Goal: Check status: Check status

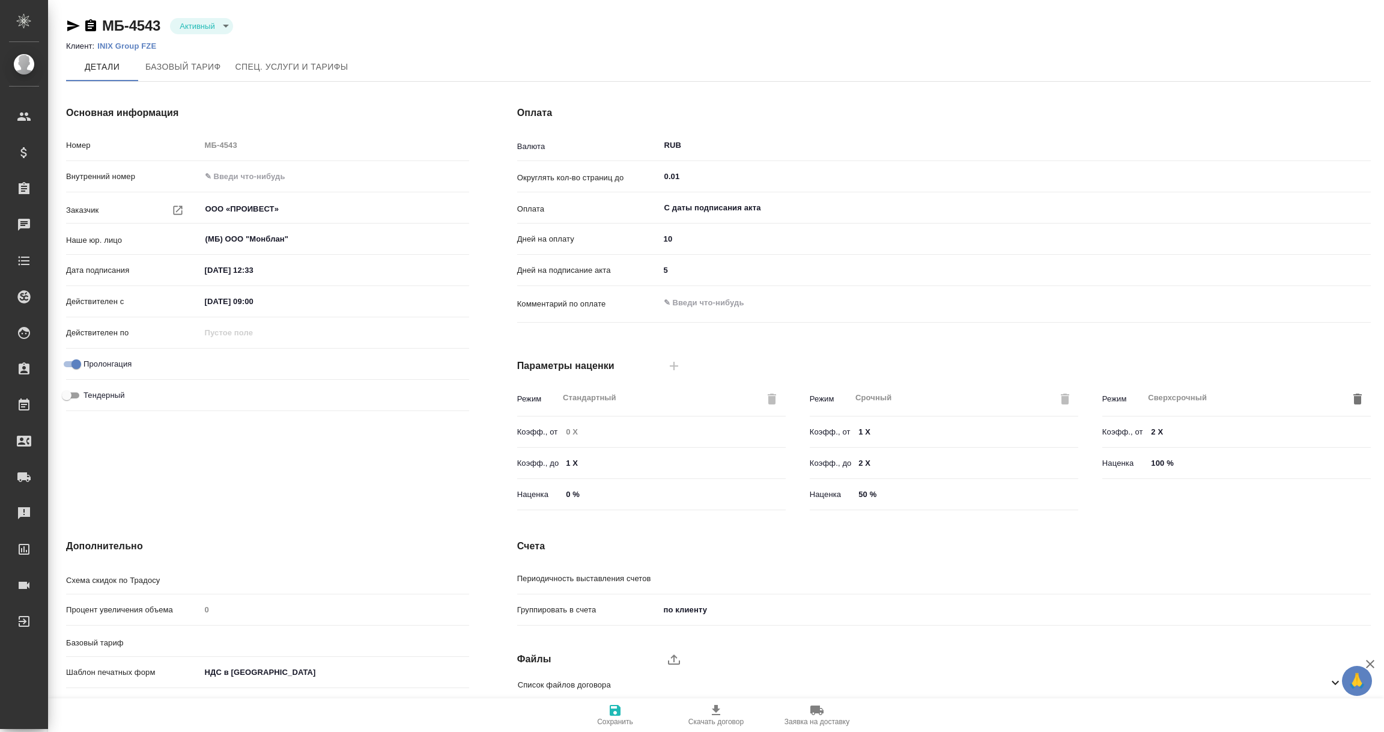
type input "Базовый ТП 2025"
type input "Стандартный шаблон - 30-70-100 - ВЫБЕРИ МЕНЯ!"
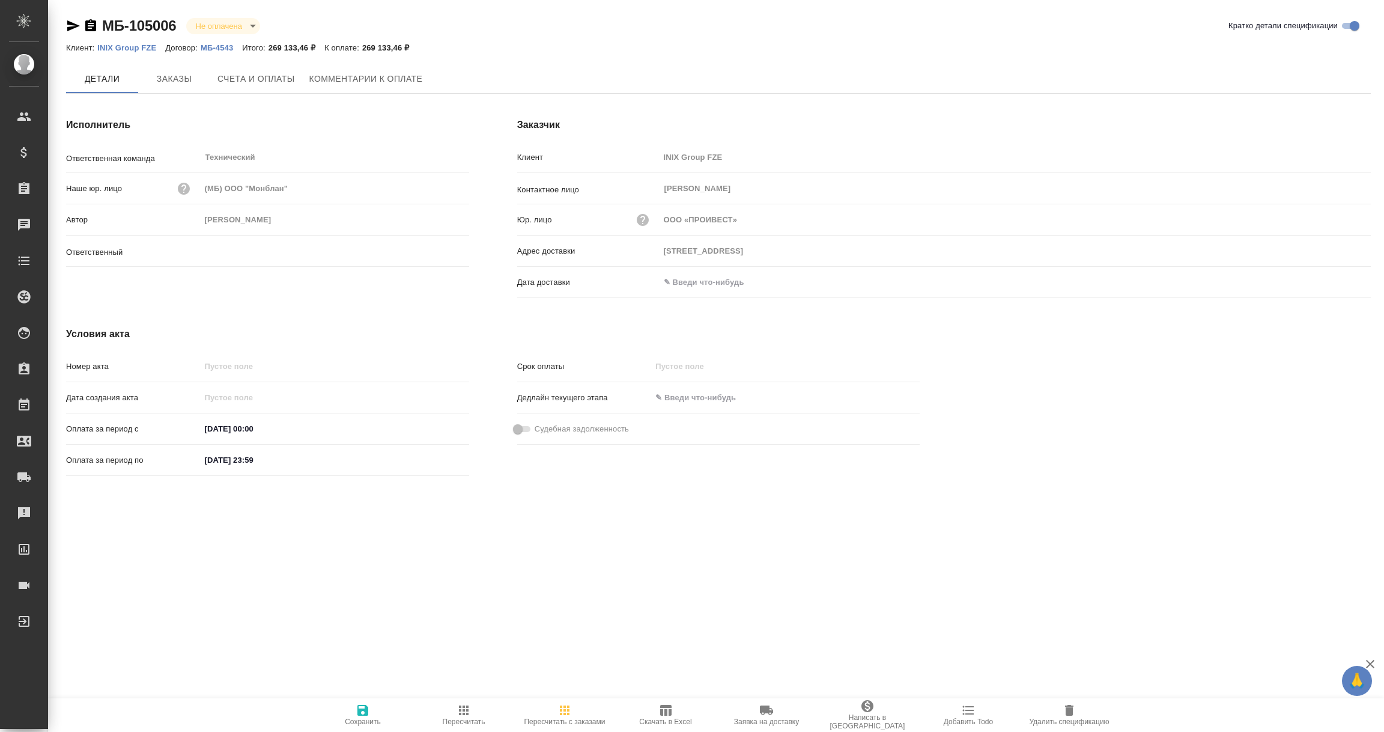
type input "Никифорова Валерия"
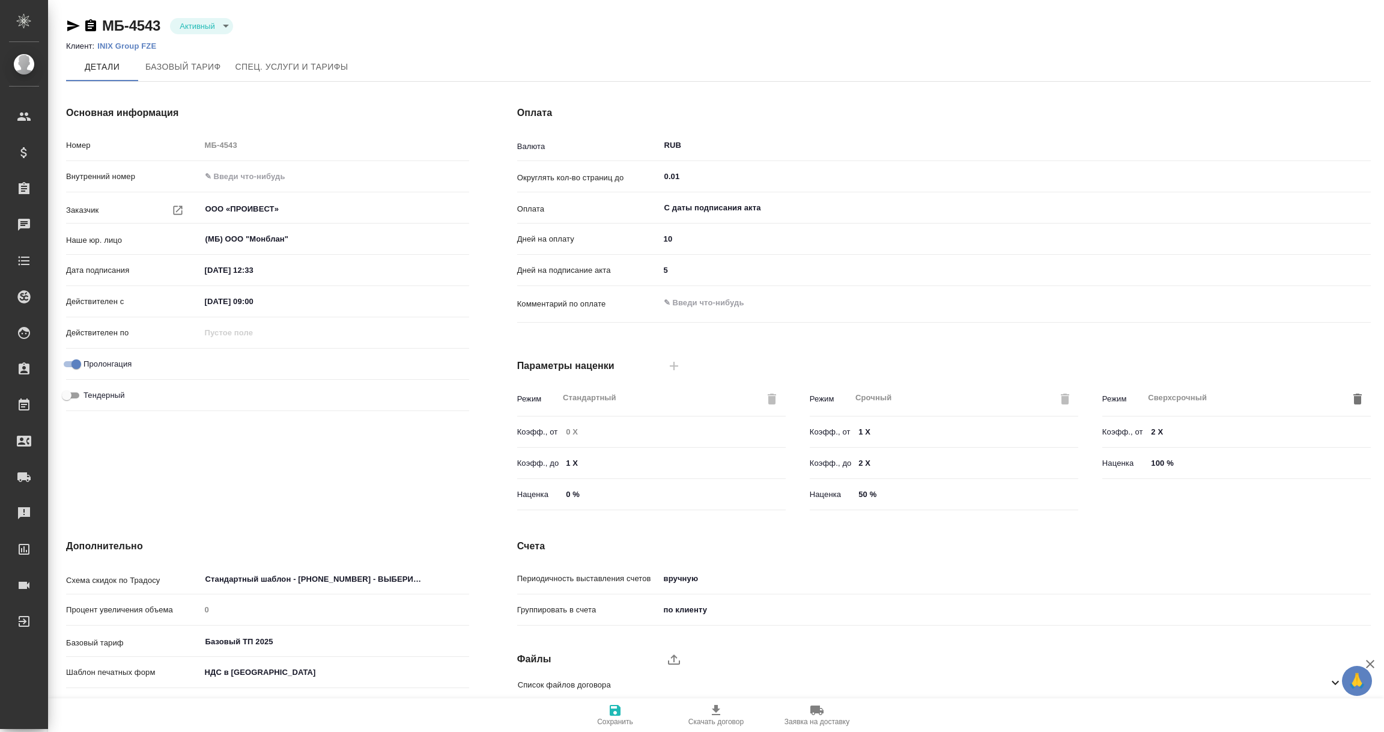
scroll to position [85, 0]
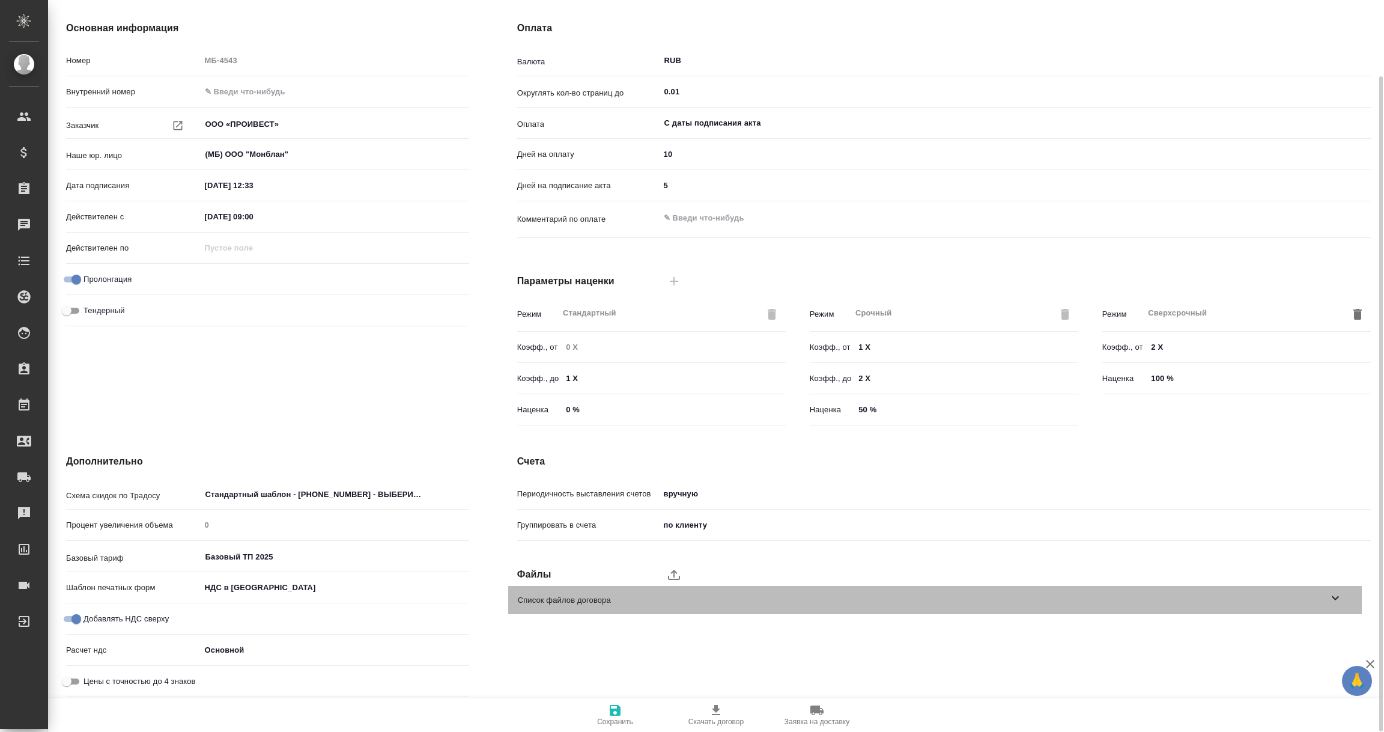
click at [1333, 596] on icon at bounding box center [1335, 598] width 7 height 4
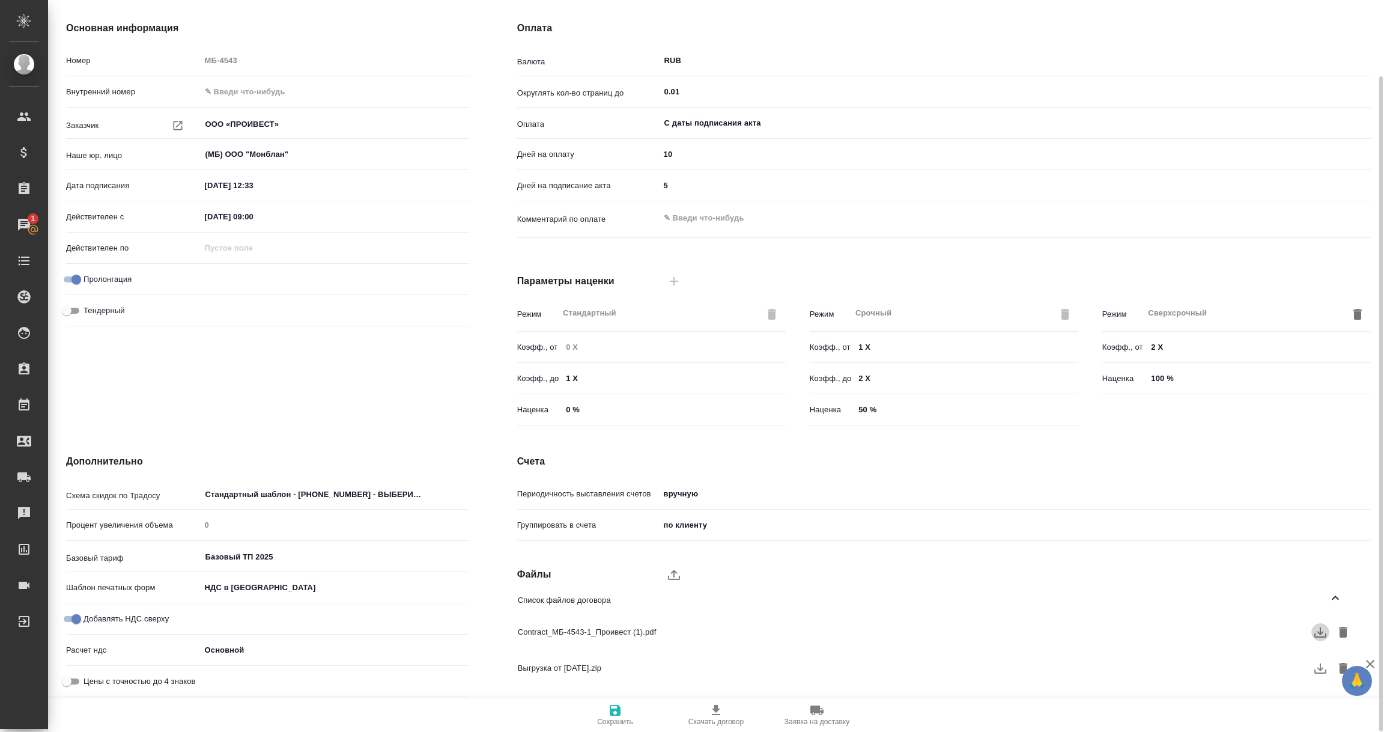
click at [1317, 635] on icon "button" at bounding box center [1321, 632] width 14 height 14
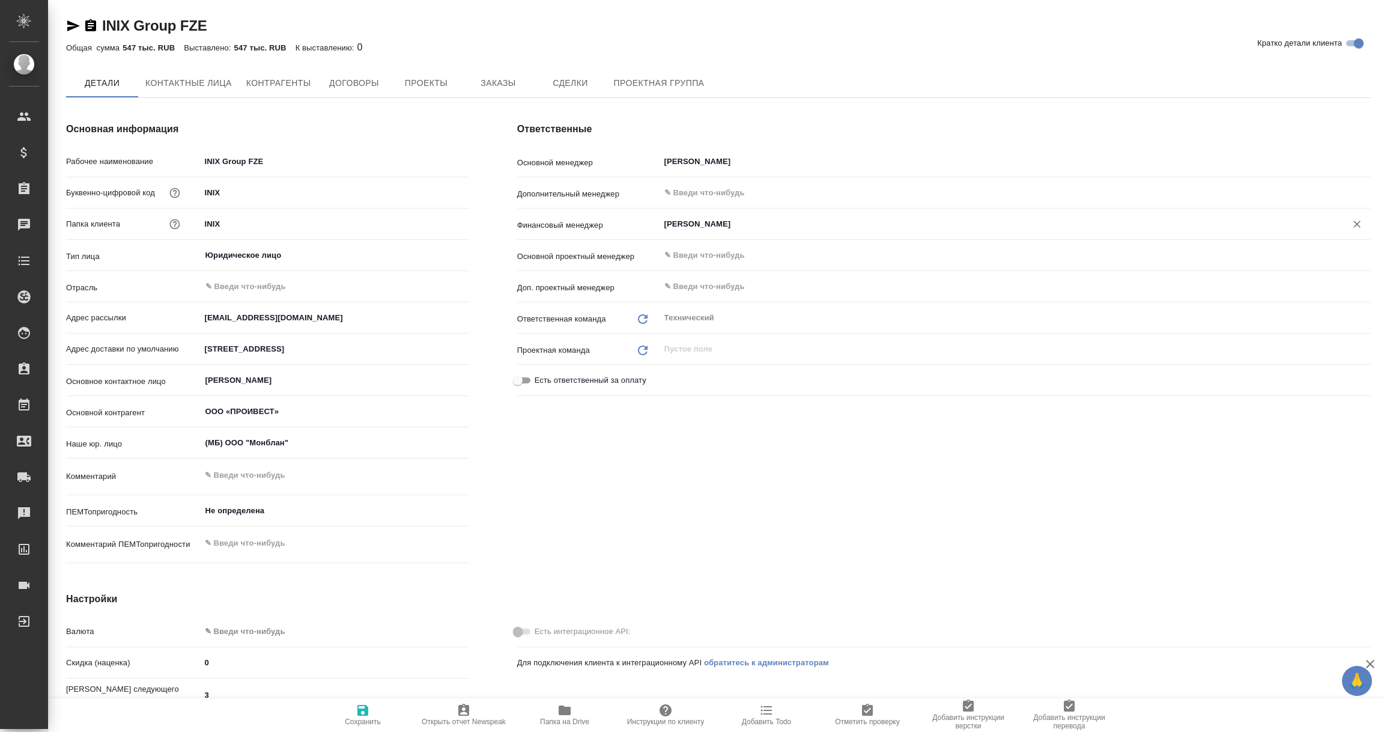
type textarea "x"
click at [713, 225] on input "Брылякова Анастасия" at bounding box center [995, 225] width 664 height 14
type textarea "x"
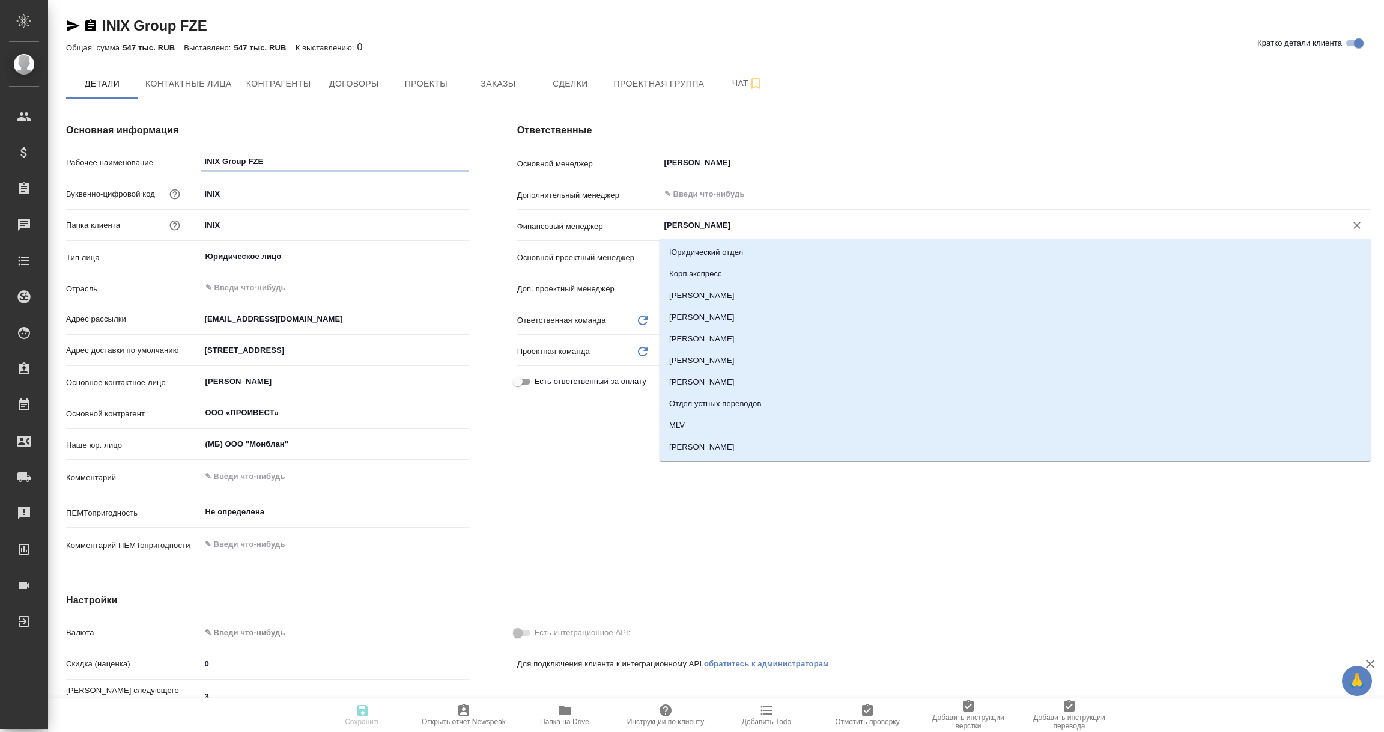
type textarea "x"
type input "воро"
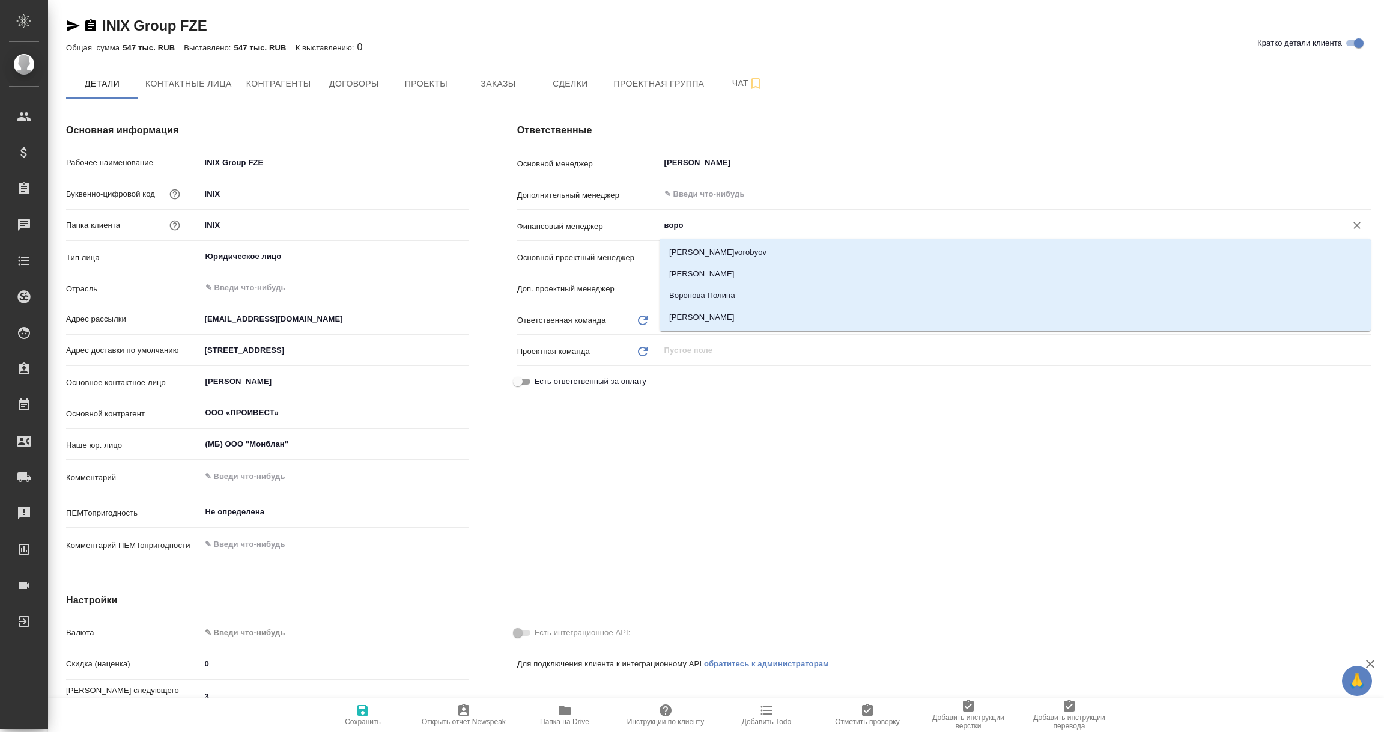
type textarea "x"
click at [720, 315] on li "Воробьёва Екатерина" at bounding box center [1015, 317] width 711 height 22
type textarea "x"
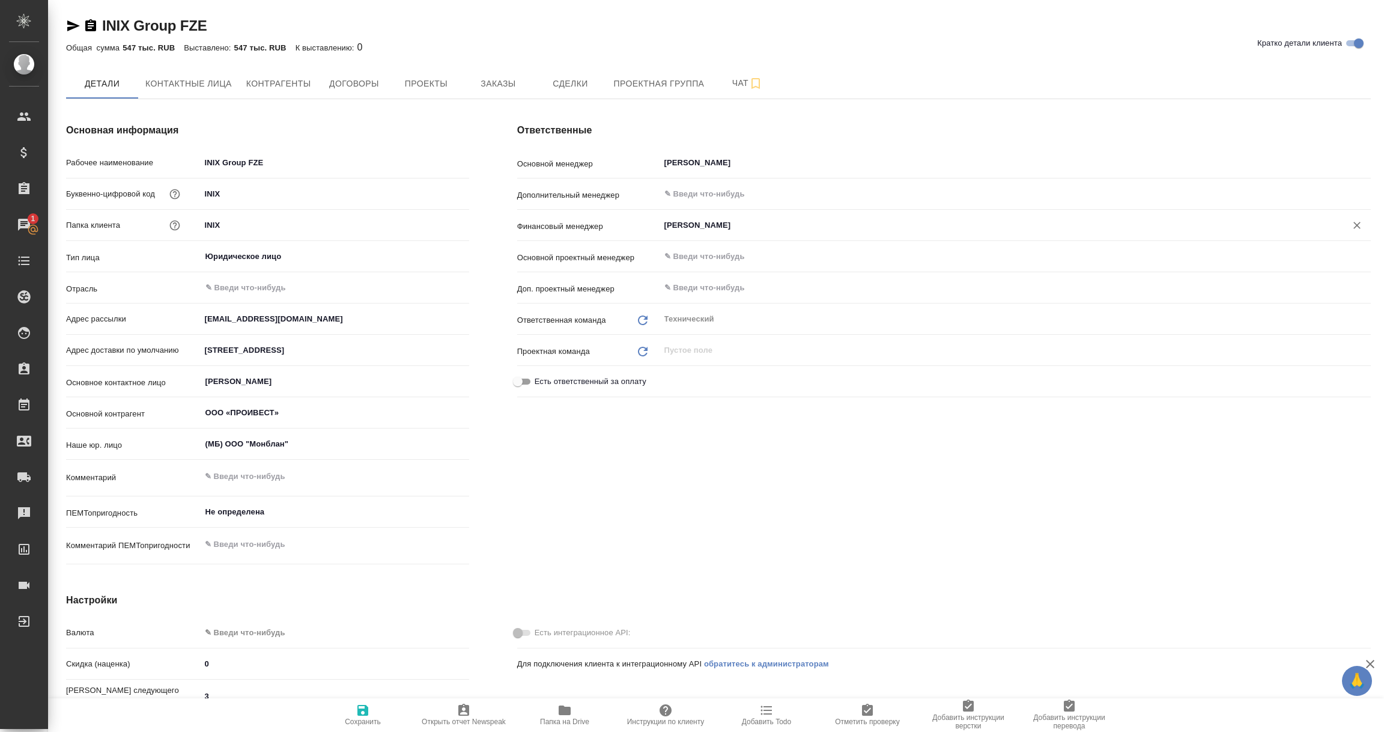
type input "Воробьёва Екатерина"
click at [363, 709] on icon "button" at bounding box center [363, 710] width 11 height 11
type textarea "x"
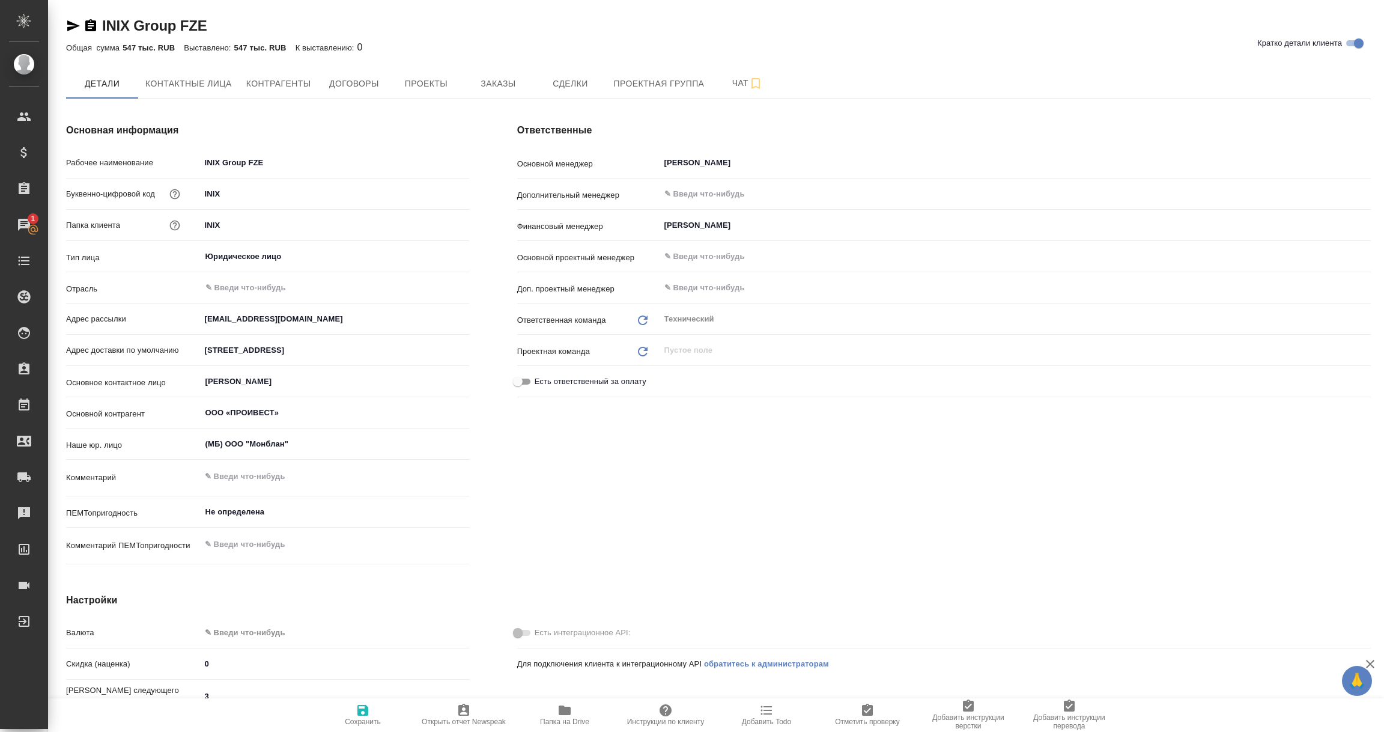
type textarea "x"
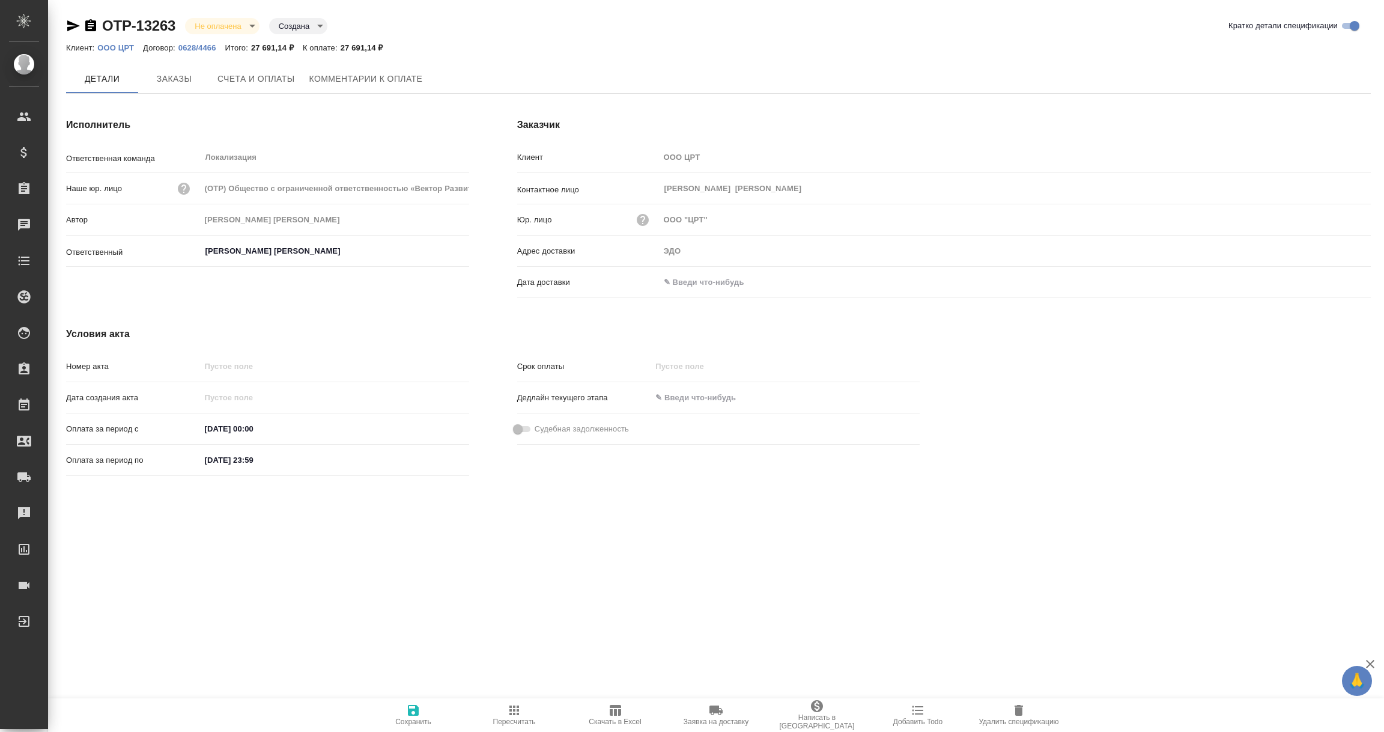
click at [692, 276] on input "text" at bounding box center [712, 281] width 105 height 17
click at [1337, 280] on icon "button" at bounding box center [1336, 282] width 14 height 14
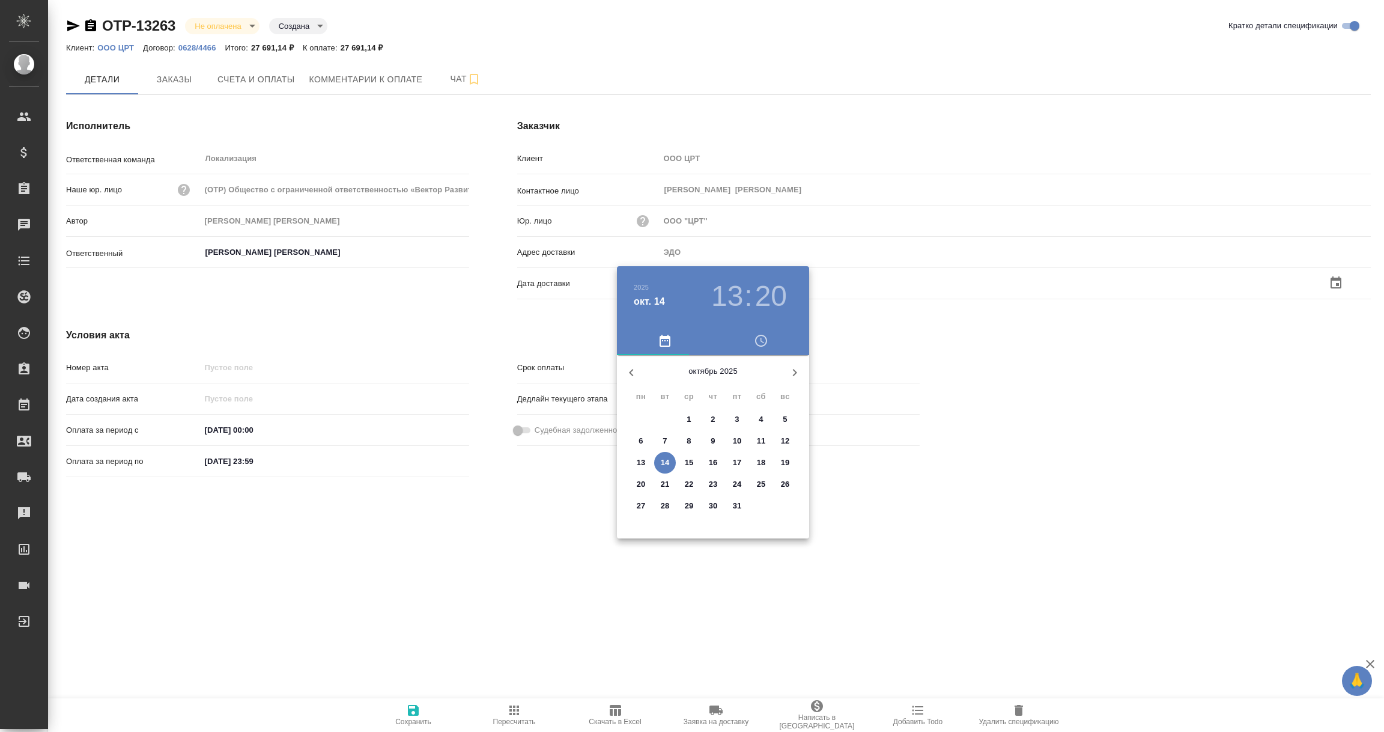
click at [665, 466] on p "14" at bounding box center [665, 463] width 9 height 12
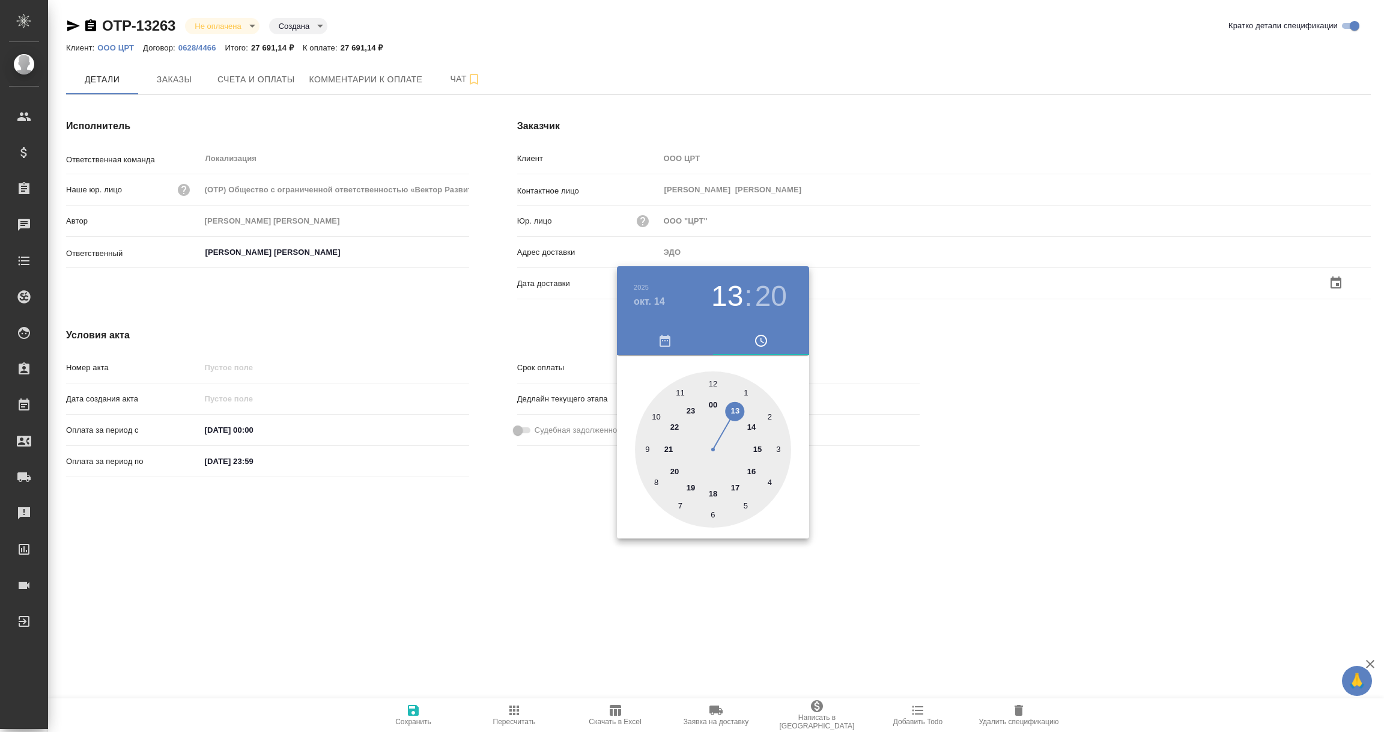
type input "14.10.2025 13:20"
click at [523, 563] on div at bounding box center [692, 366] width 1384 height 732
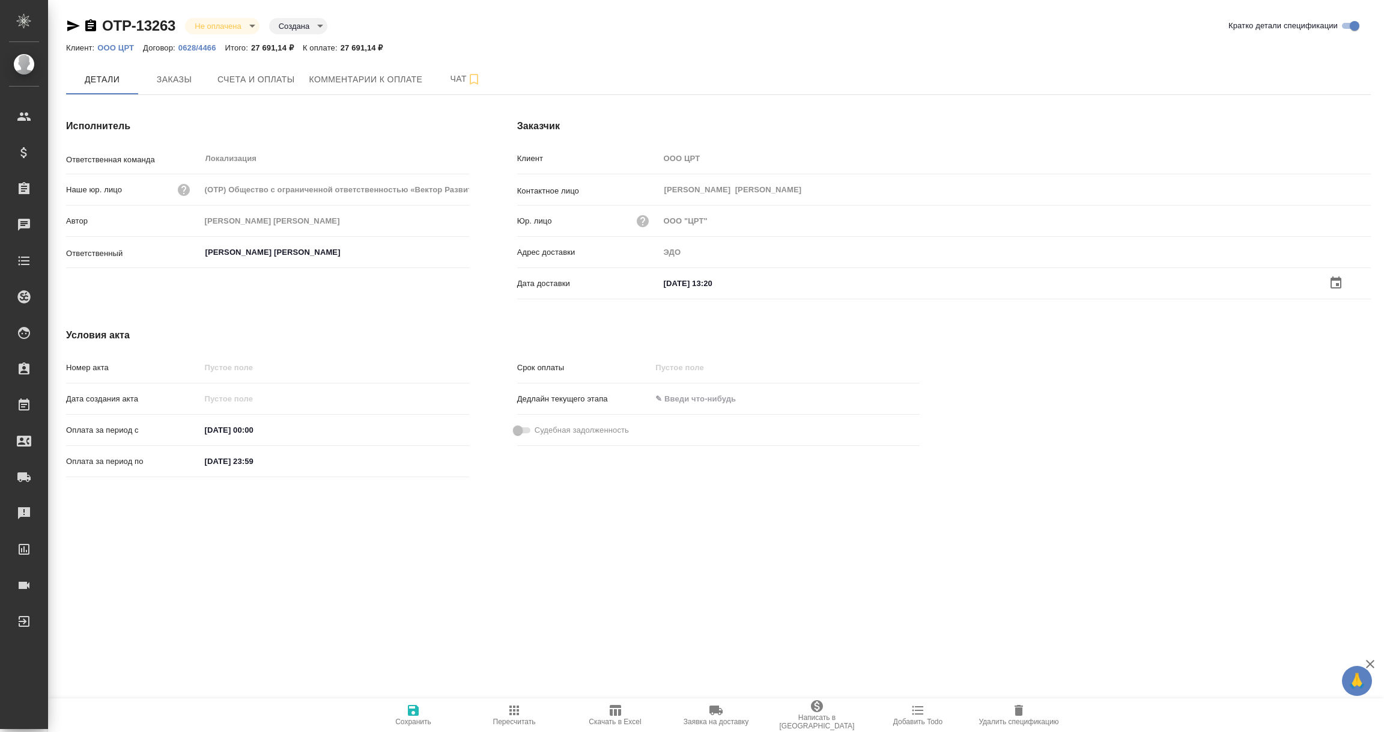
click at [416, 712] on icon "button" at bounding box center [413, 710] width 11 height 11
click at [178, 80] on span "Заказы" at bounding box center [174, 79] width 58 height 15
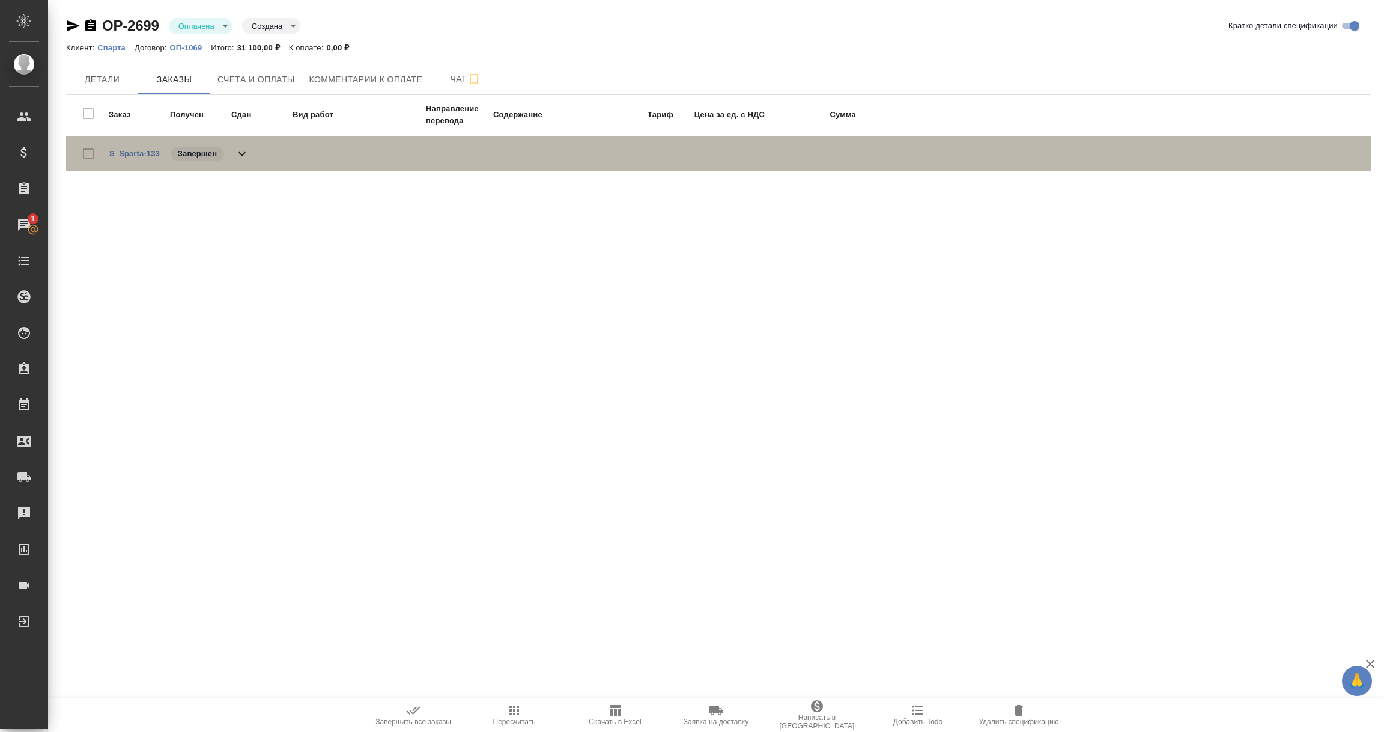
click at [145, 149] on link "S_Sparta-133" at bounding box center [134, 153] width 50 height 9
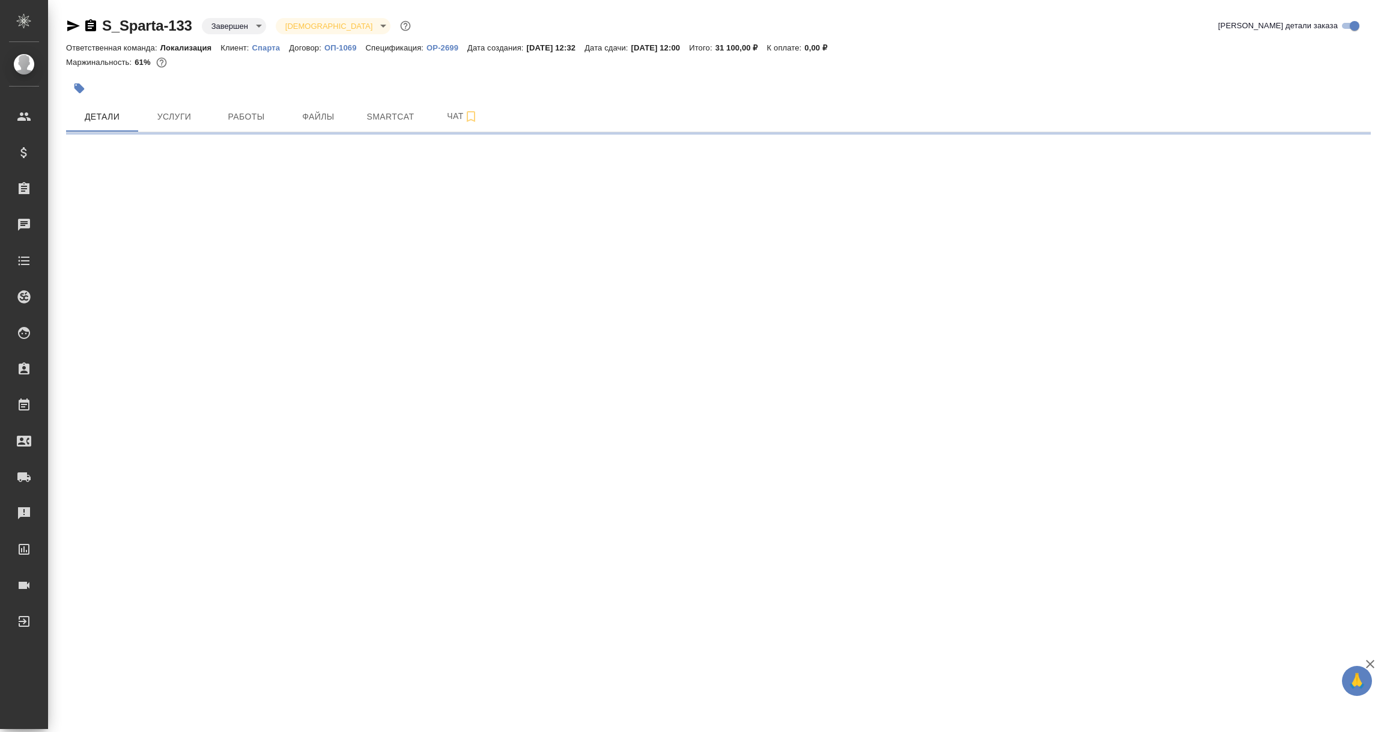
select select "RU"
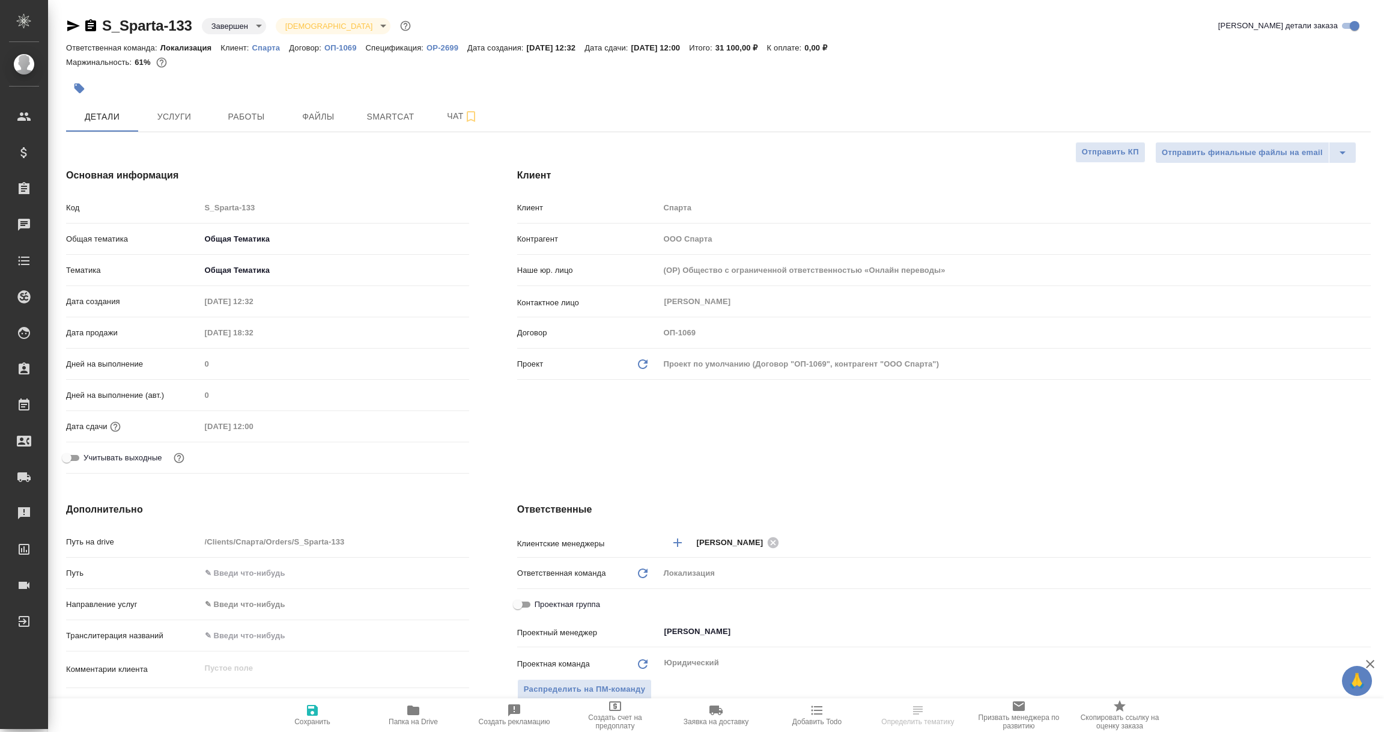
type textarea "x"
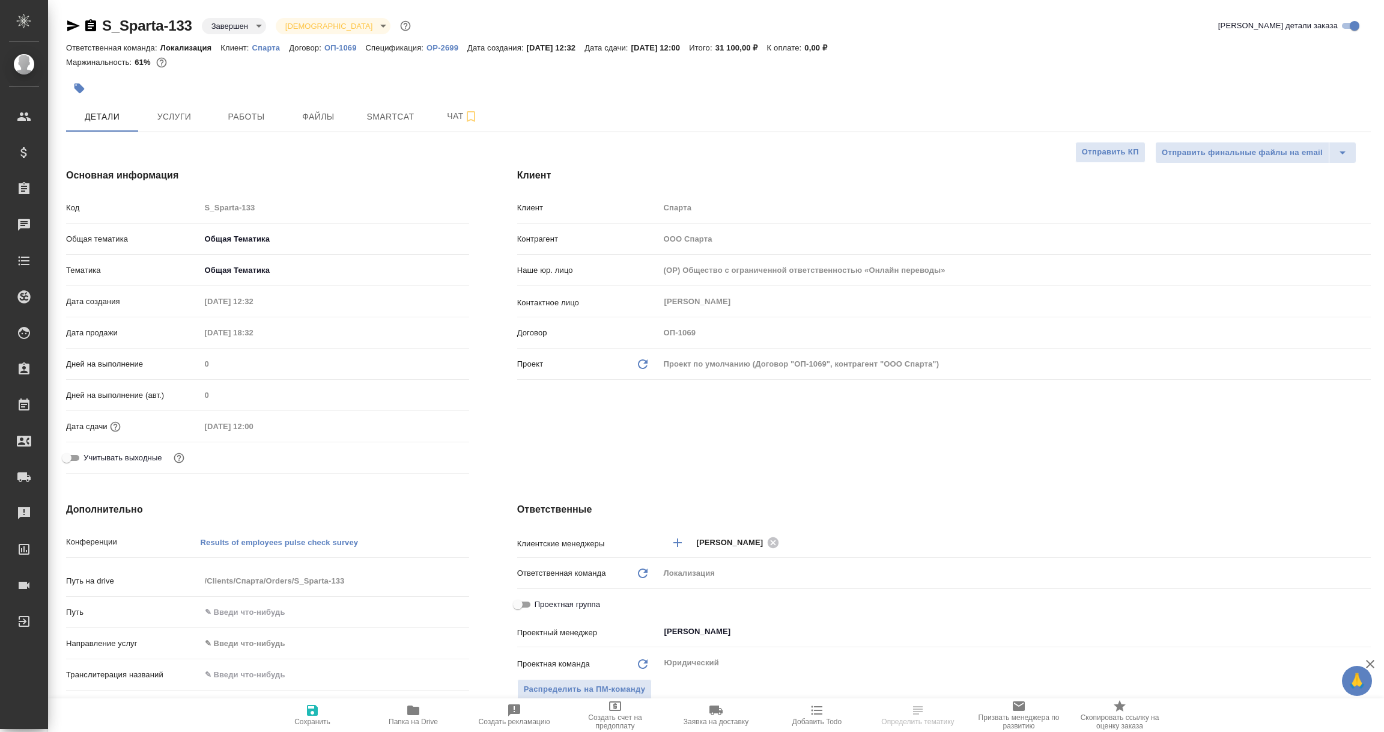
type textarea "x"
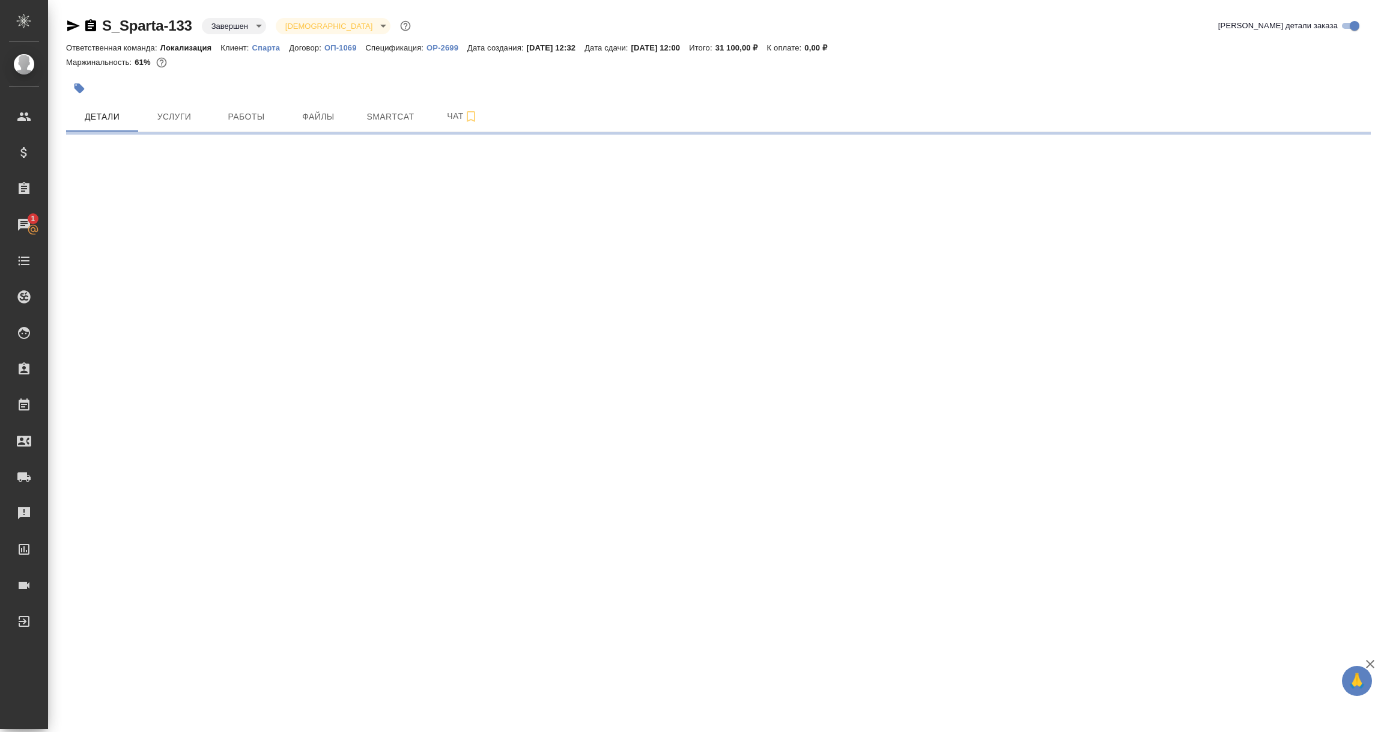
select select "RU"
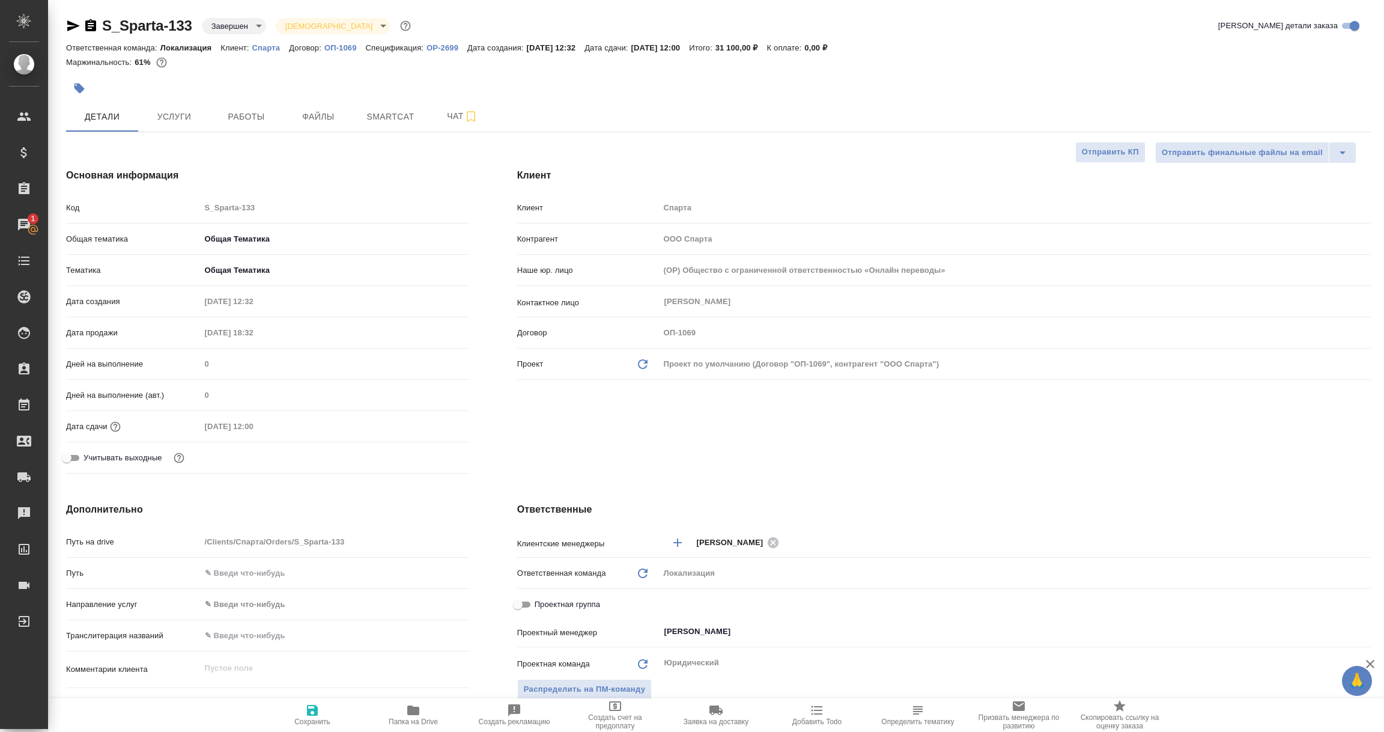
type textarea "x"
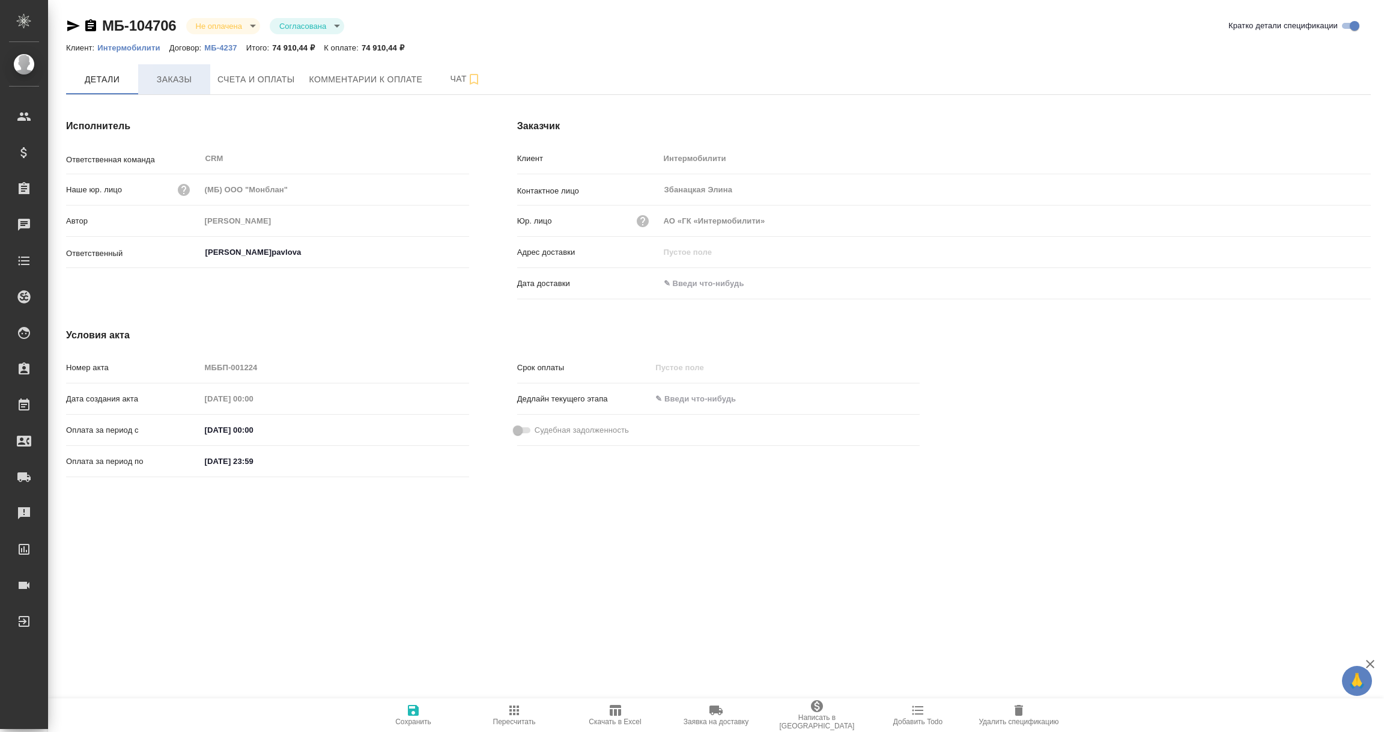
click at [177, 80] on span "Заказы" at bounding box center [174, 79] width 58 height 15
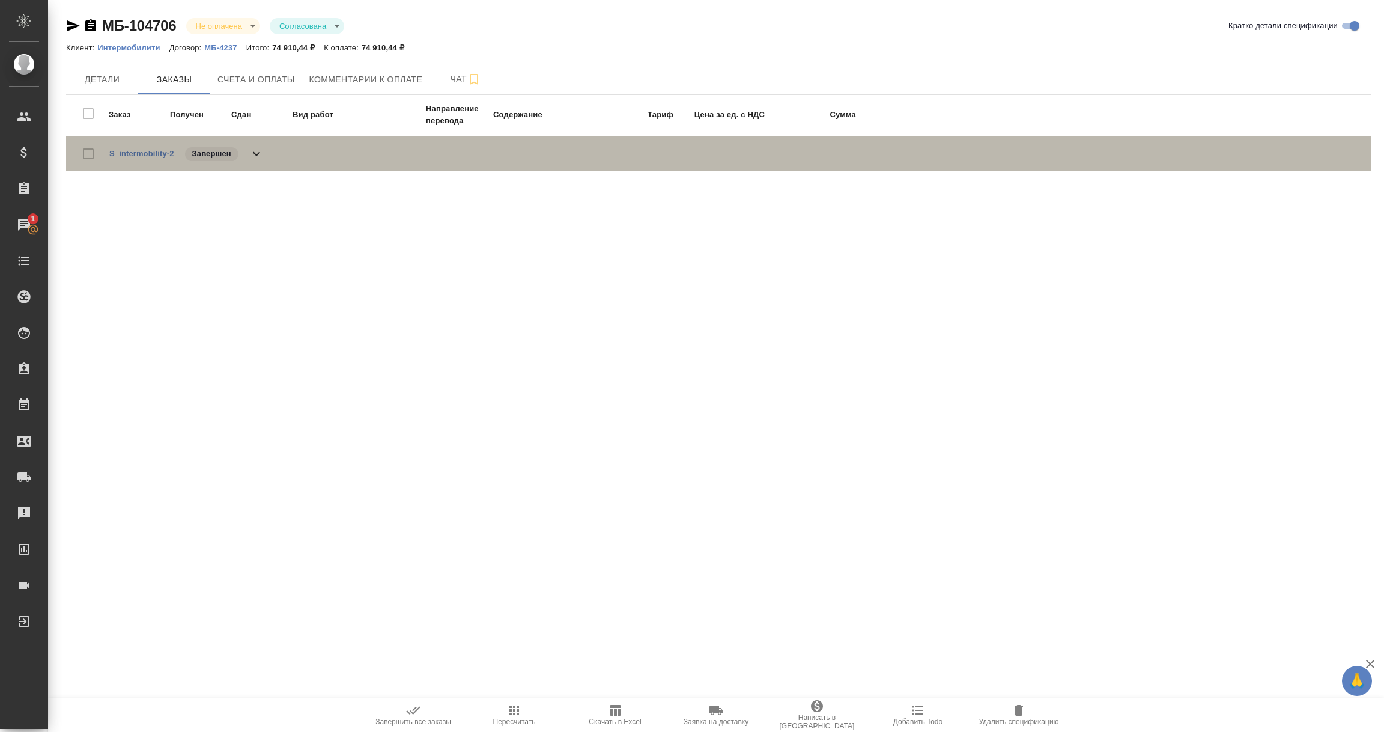
click at [143, 156] on link "S_intermobility-2" at bounding box center [141, 153] width 65 height 9
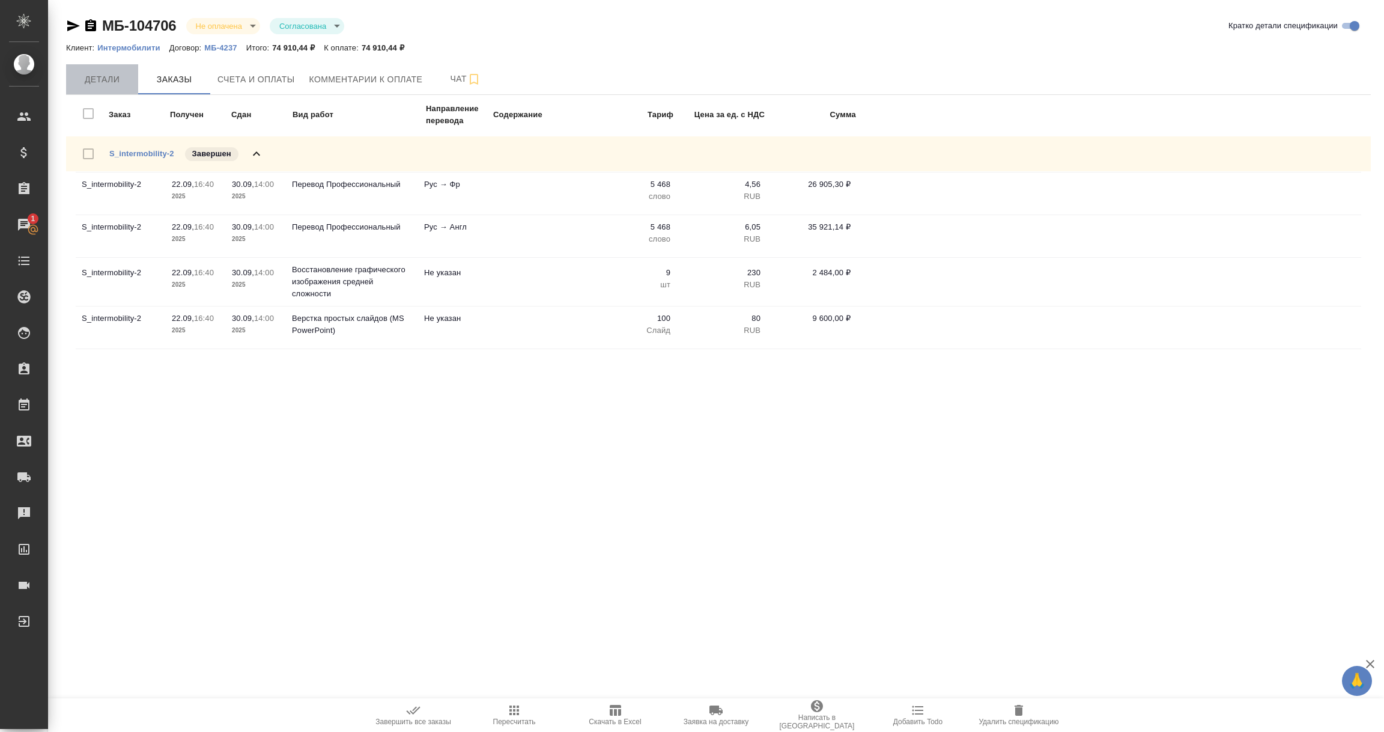
click at [85, 77] on span "Детали" at bounding box center [102, 79] width 58 height 15
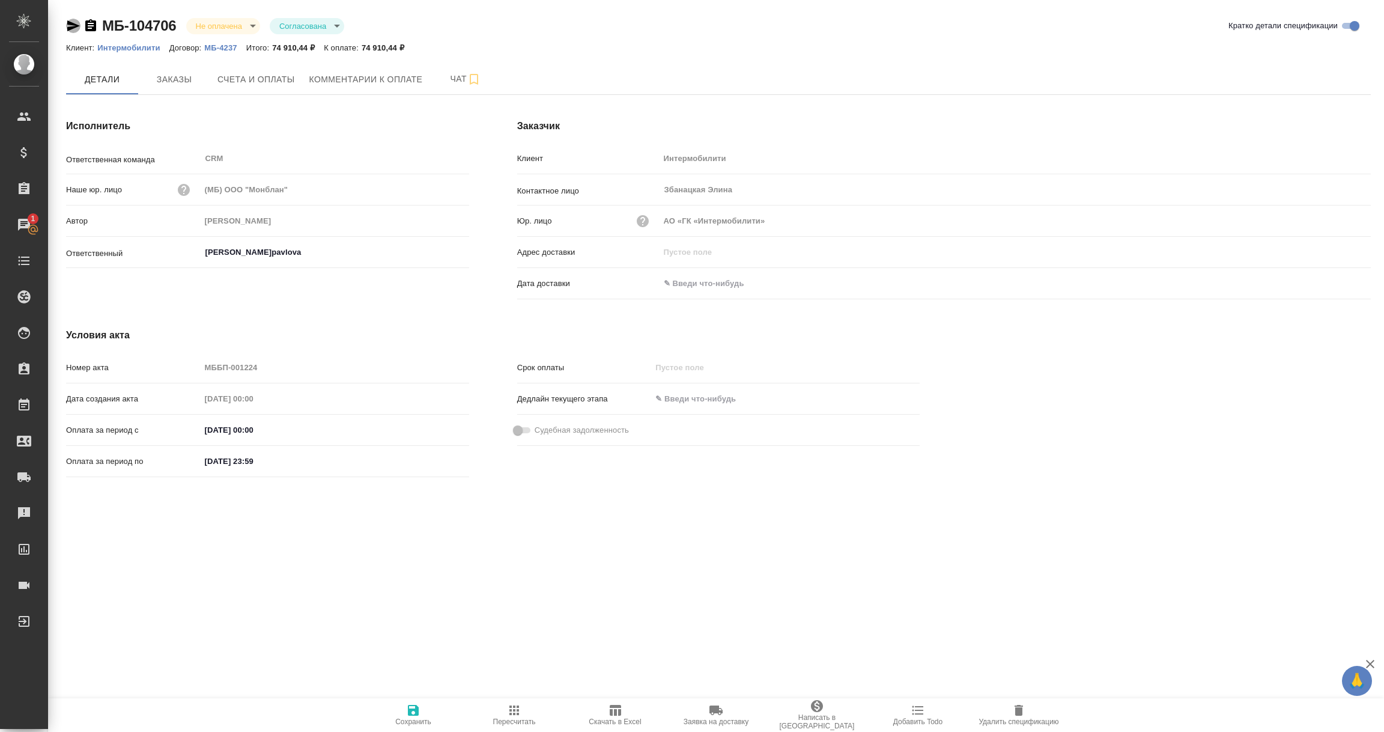
click at [70, 25] on icon "button" at bounding box center [73, 26] width 14 height 14
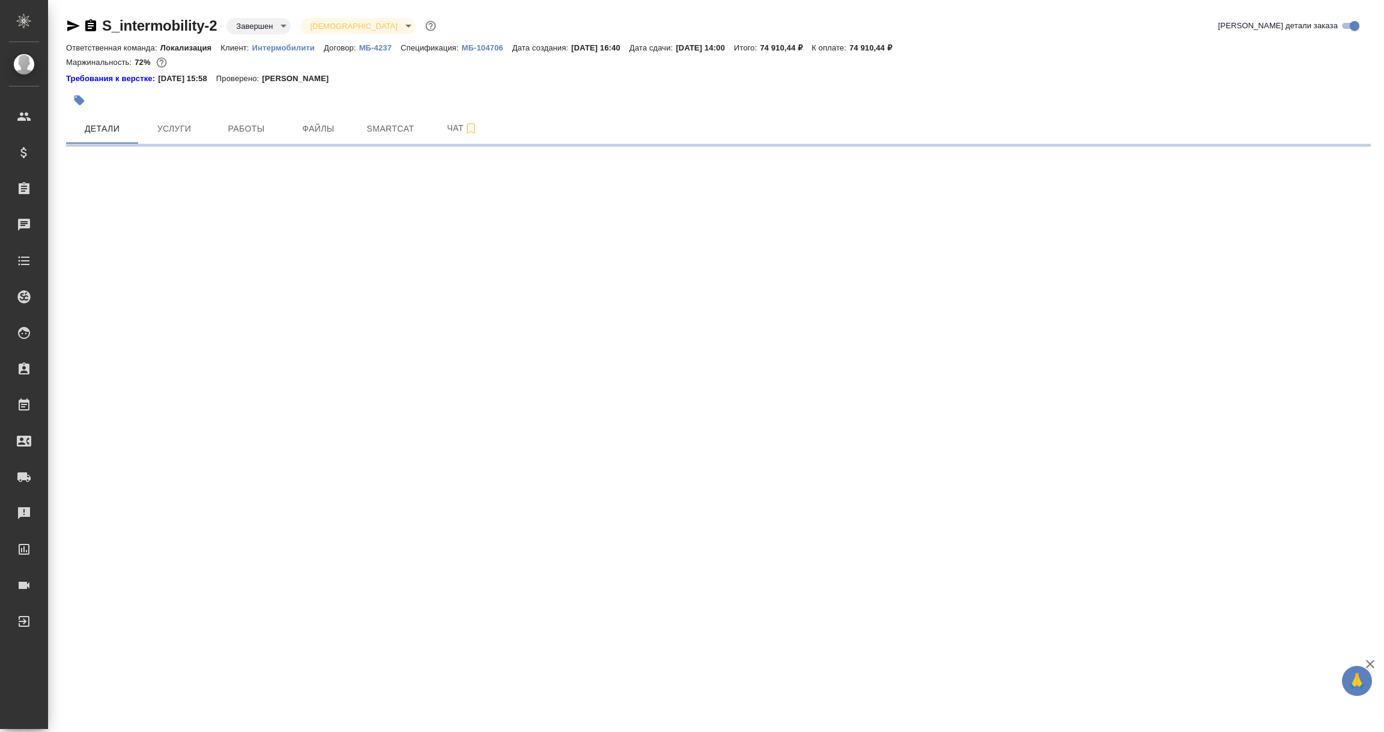
select select "RU"
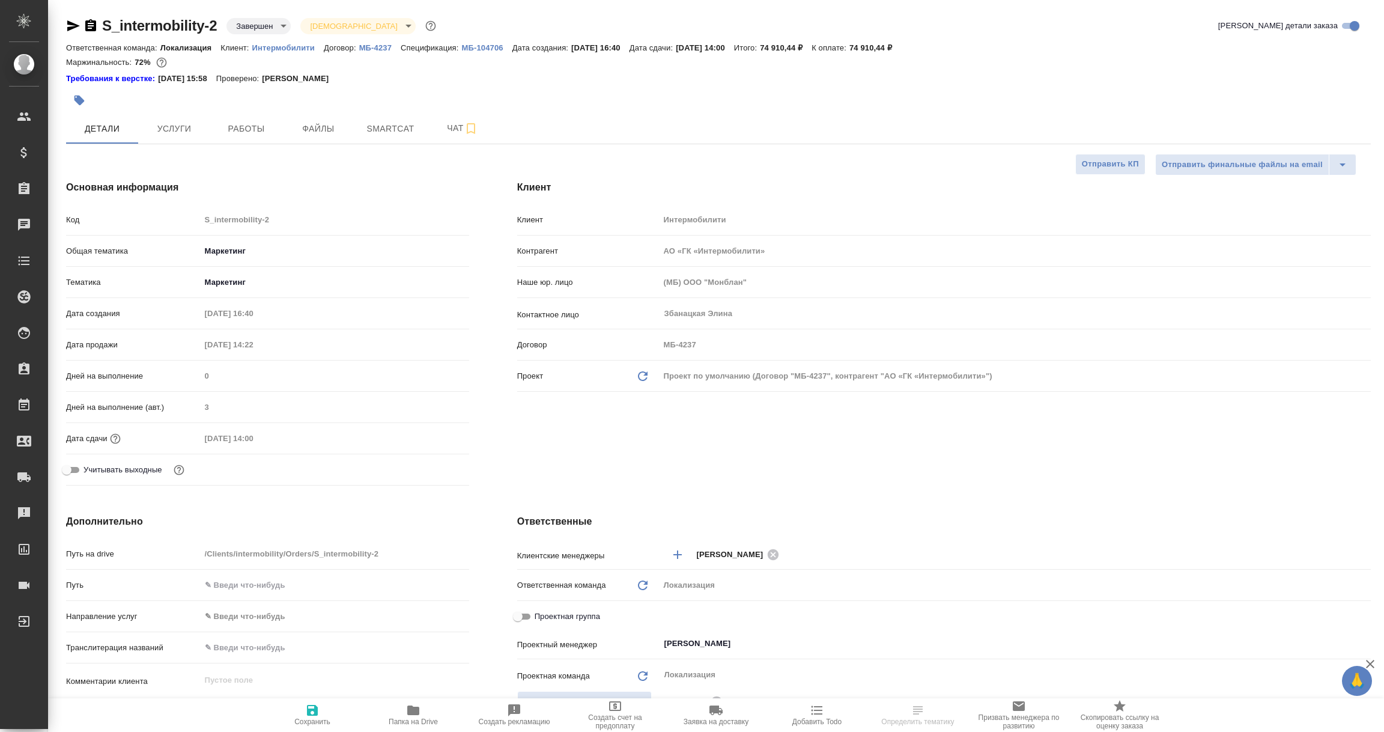
type textarea "x"
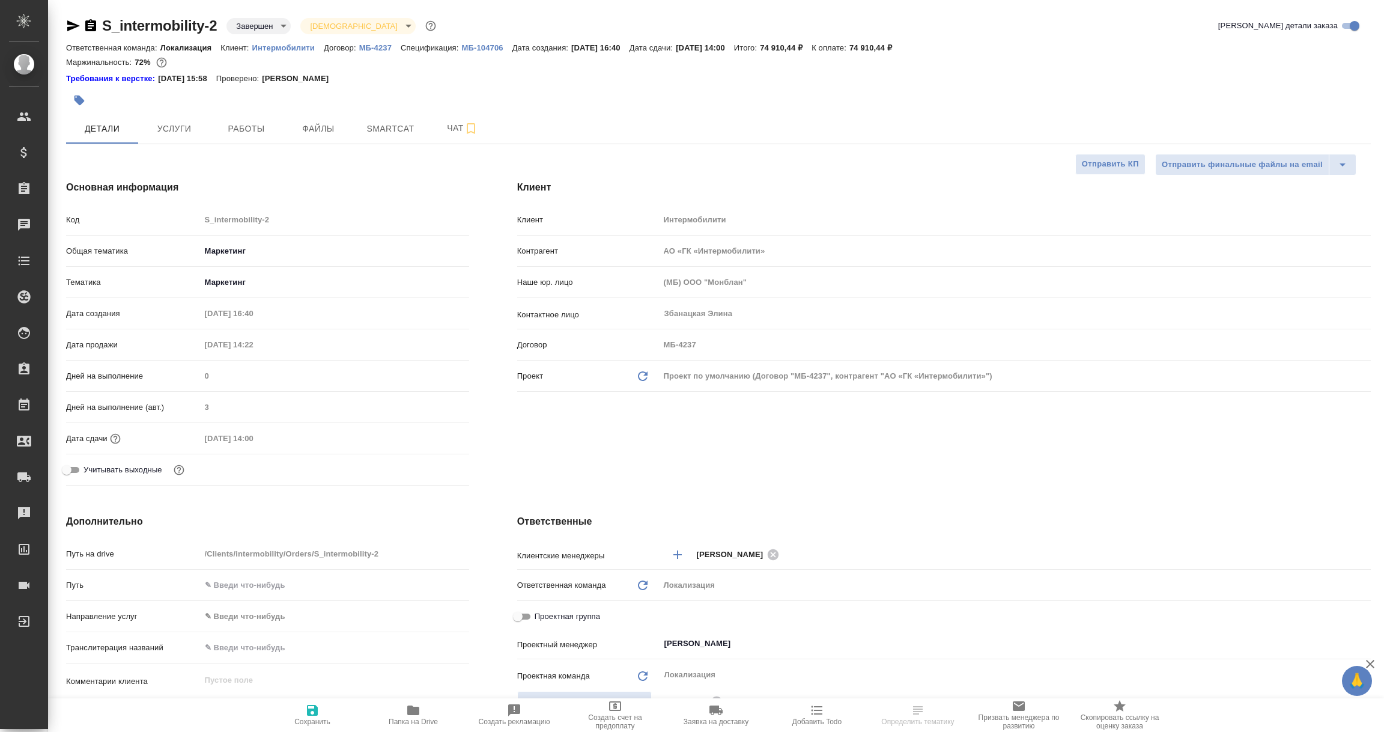
type textarea "x"
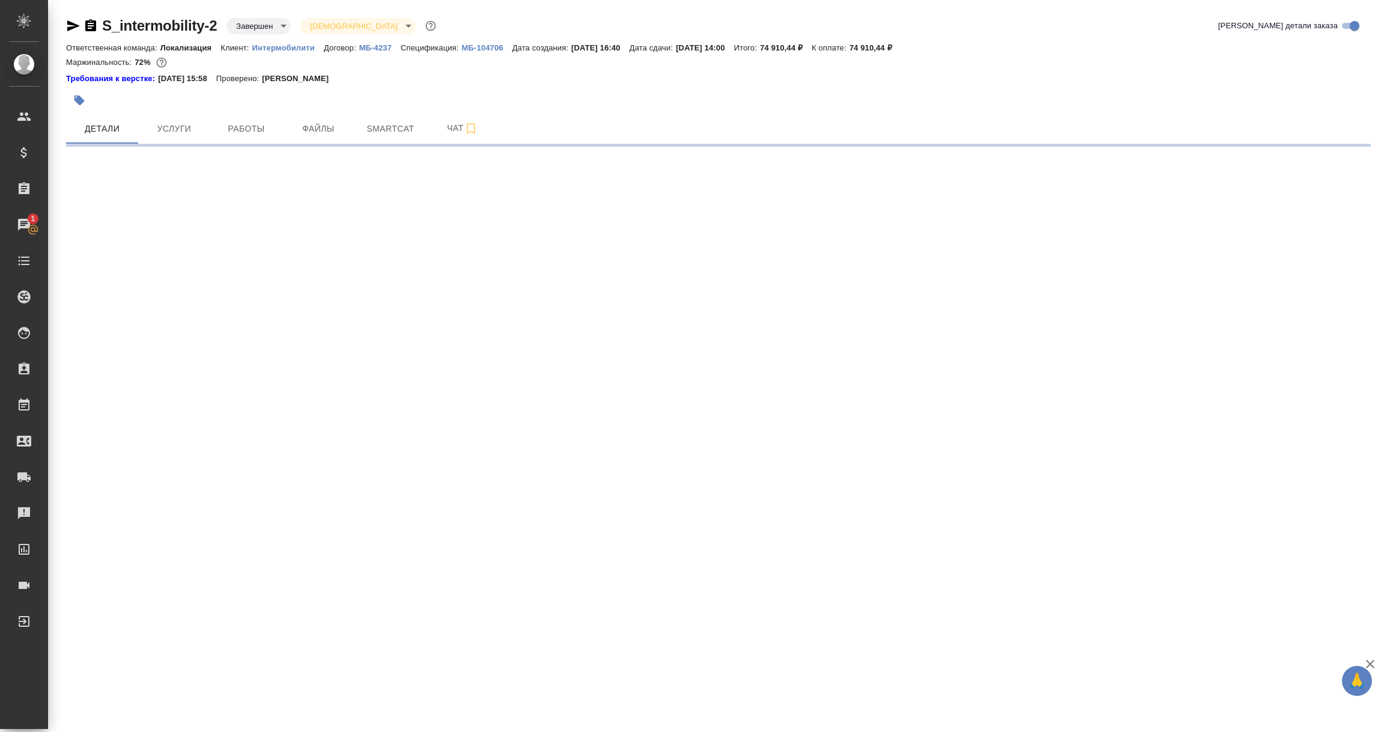
select select "RU"
